Goal: Information Seeking & Learning: Learn about a topic

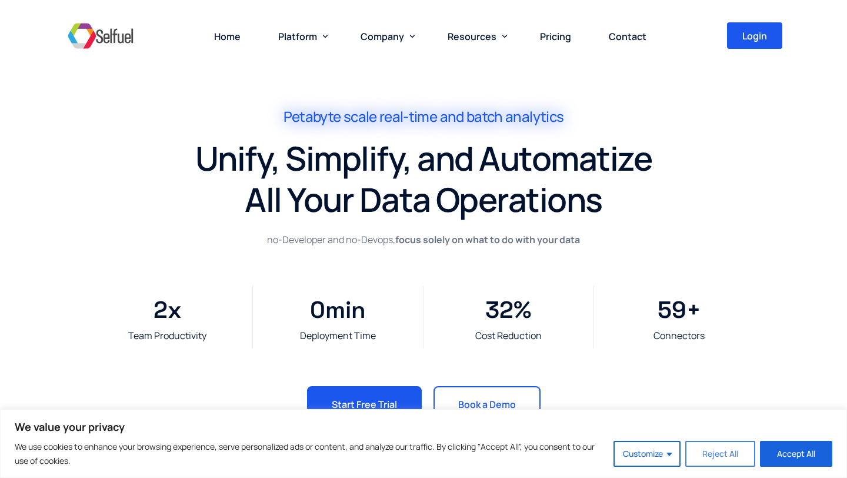
click at [731, 445] on button "Reject All" at bounding box center [720, 454] width 70 height 26
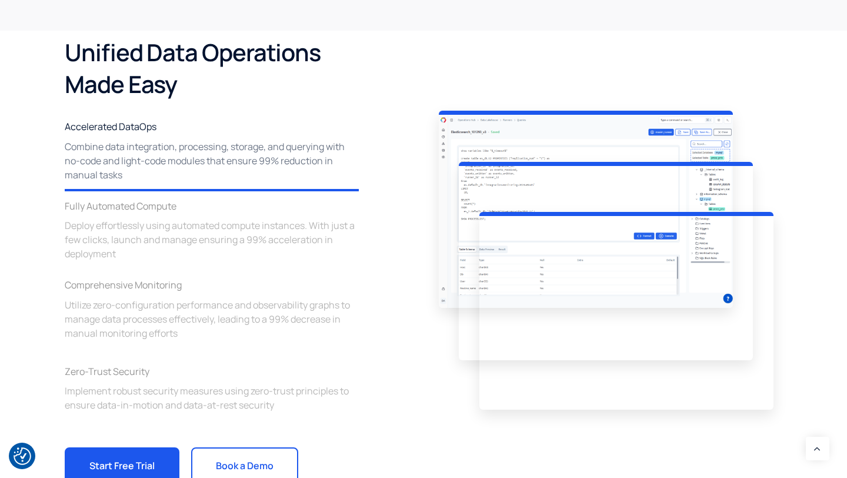
scroll to position [1655, 0]
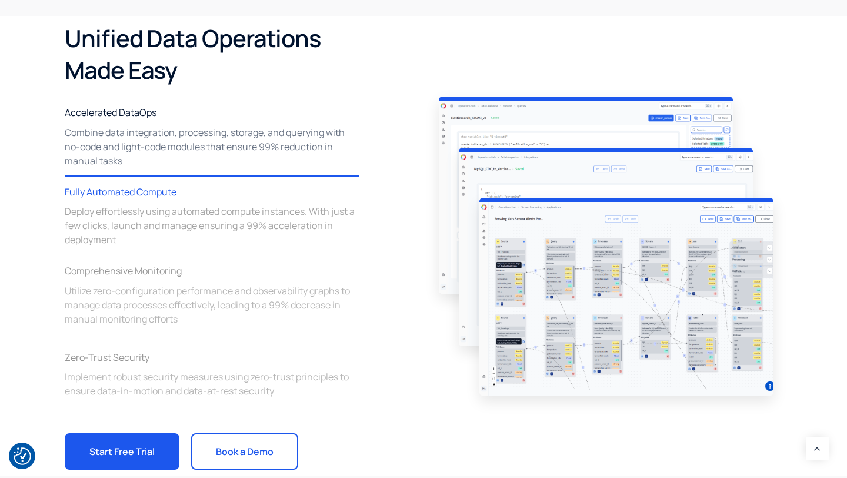
click at [243, 226] on span "Deploy effortlessly using automated compute instances. With just a few clicks, …" at bounding box center [212, 225] width 294 height 42
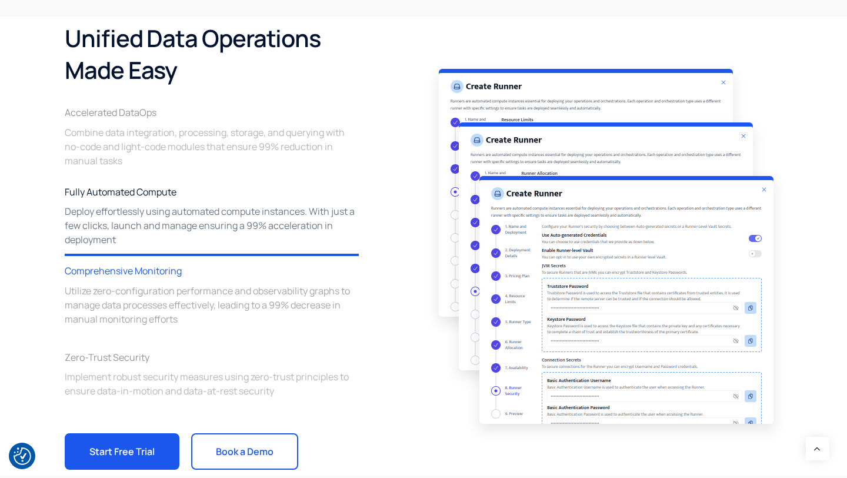
click at [232, 272] on div "Comprehensive Monitoring" at bounding box center [212, 270] width 294 height 15
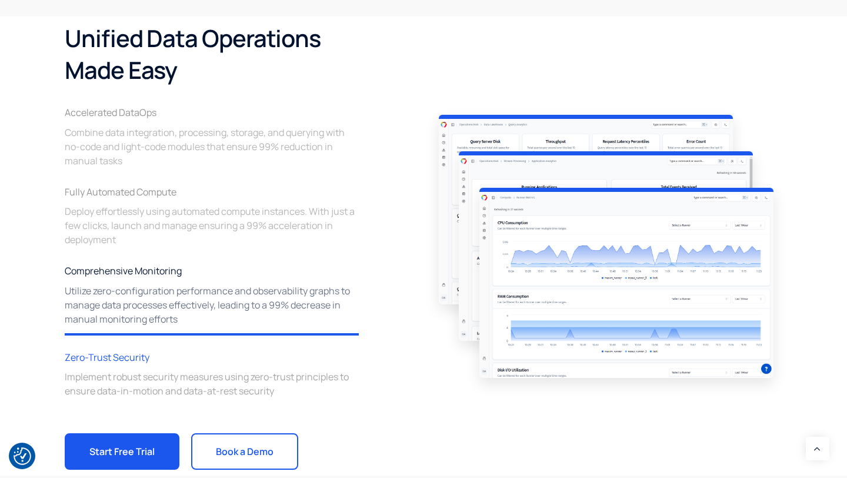
click at [230, 362] on div "Zero-Trust Security" at bounding box center [212, 356] width 294 height 15
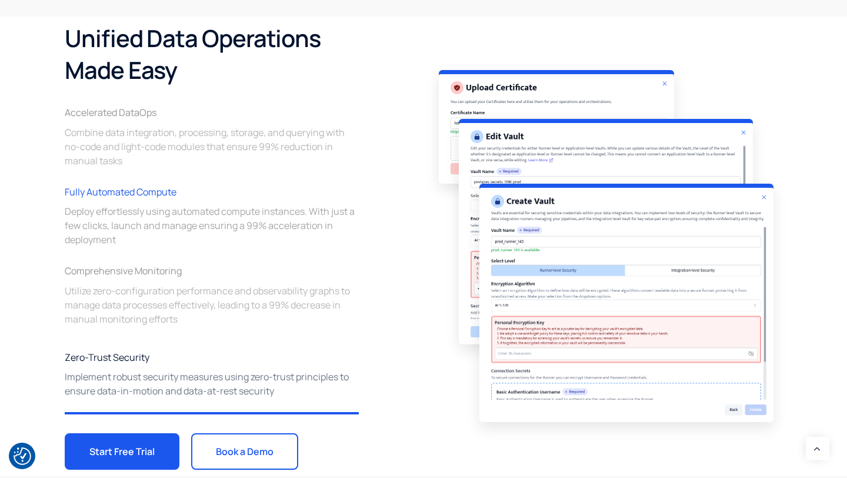
click at [221, 230] on span "Deploy effortlessly using automated compute instances. With just a few clicks, …" at bounding box center [212, 225] width 294 height 42
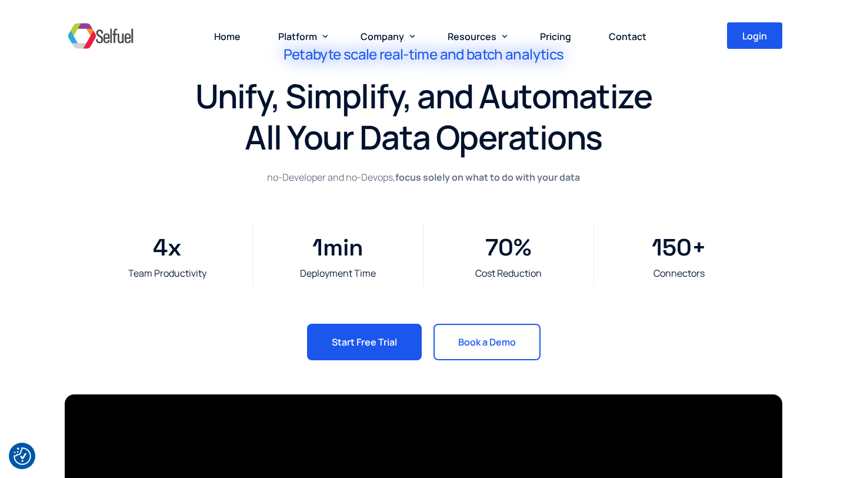
scroll to position [0, 0]
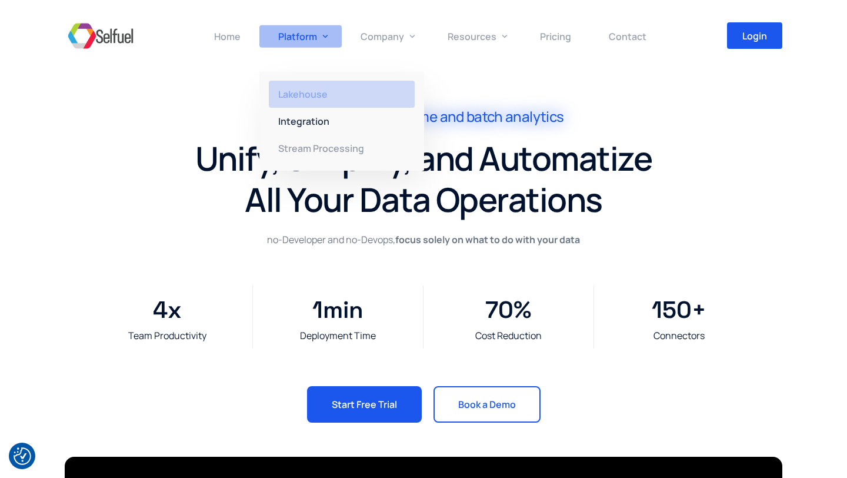
click at [315, 98] on span "Lakehouse" at bounding box center [302, 94] width 49 height 13
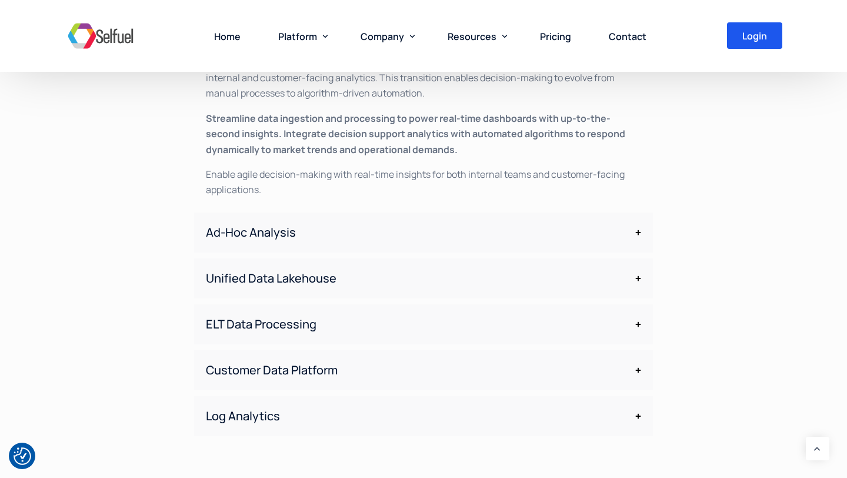
scroll to position [1619, 0]
